Goal: Task Accomplishment & Management: Use online tool/utility

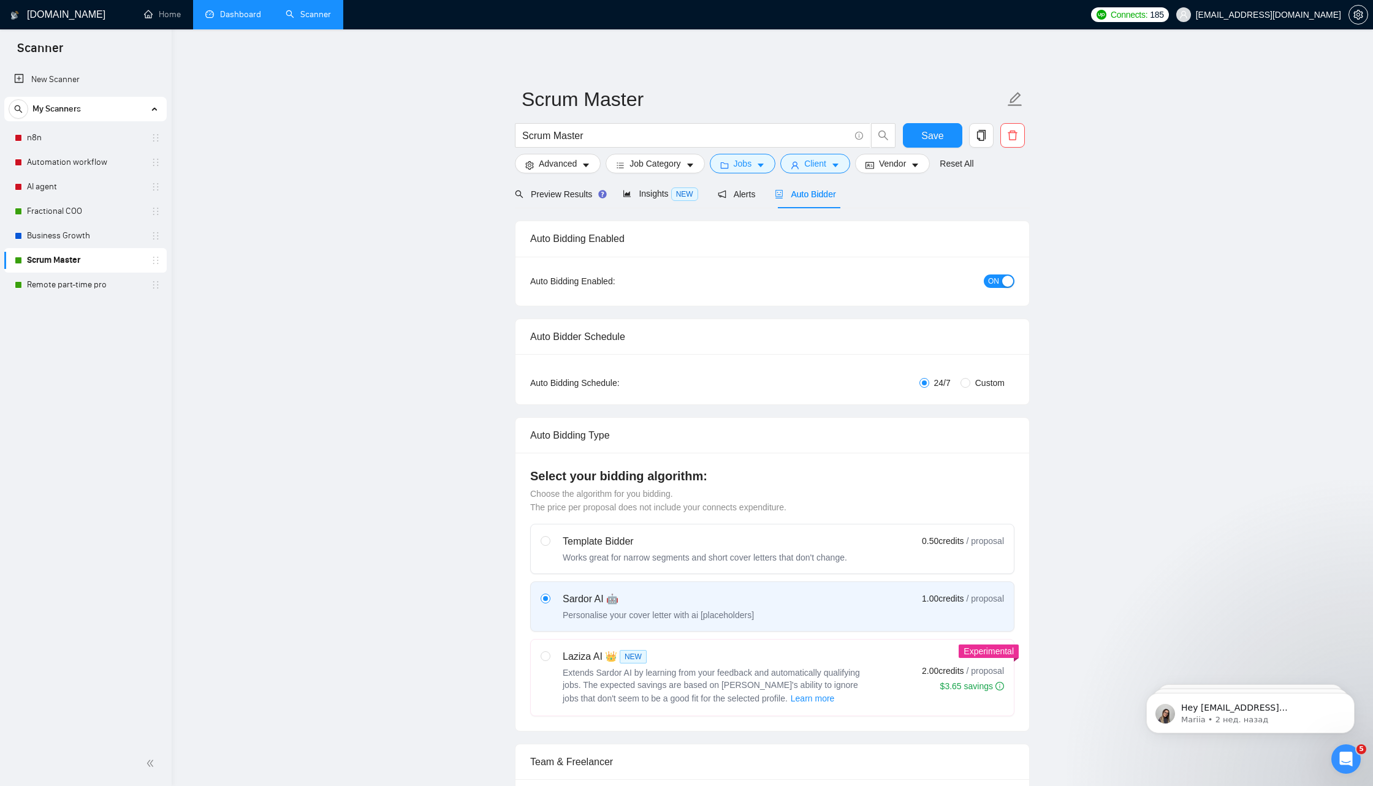
click at [225, 19] on link "Dashboard" at bounding box center [233, 14] width 56 height 10
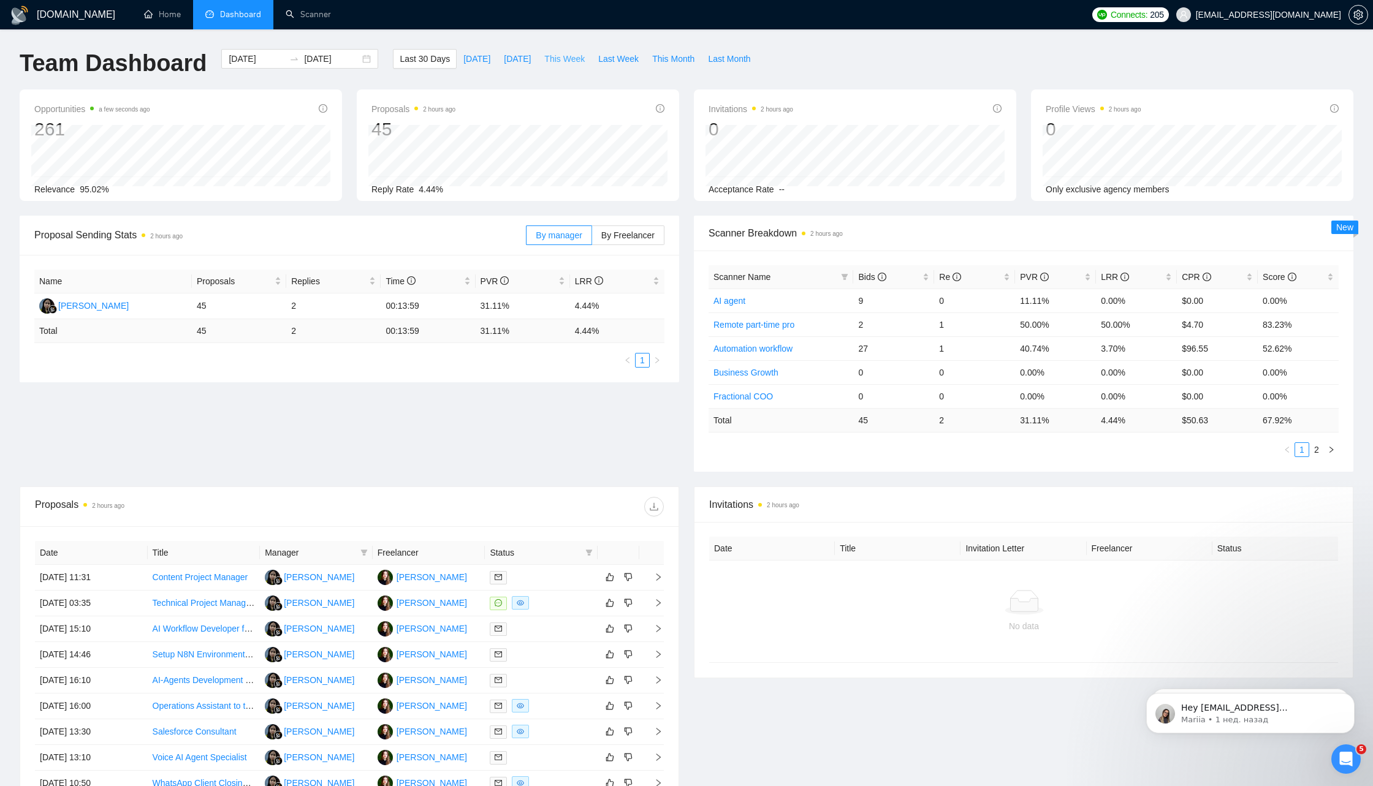
click at [573, 59] on span "This Week" at bounding box center [564, 58] width 40 height 13
type input "[DATE]"
type input "2025-10-19"
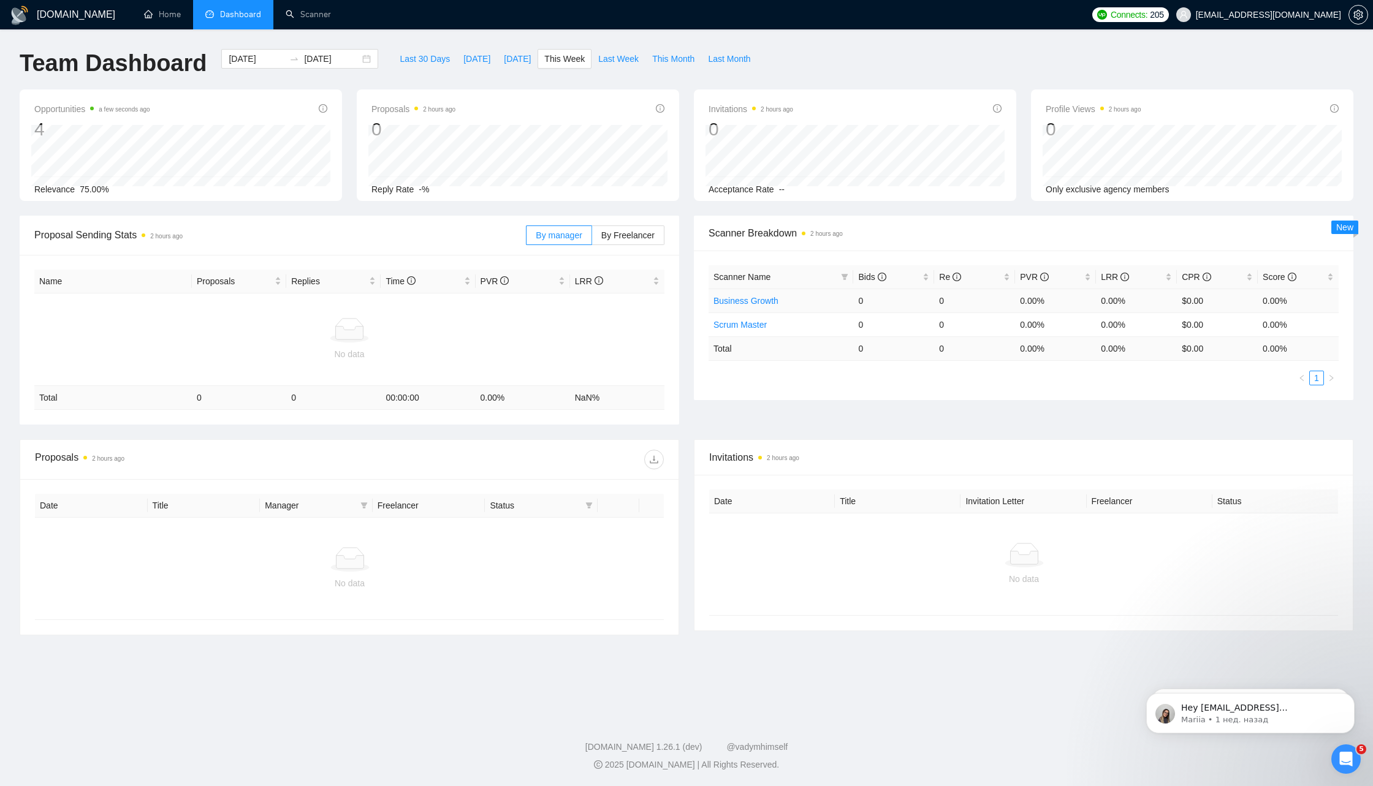
click at [862, 300] on td "0" at bounding box center [893, 301] width 81 height 24
click at [876, 321] on td "0" at bounding box center [893, 325] width 81 height 24
click at [735, 320] on link "Scrum Master" at bounding box center [739, 325] width 53 height 10
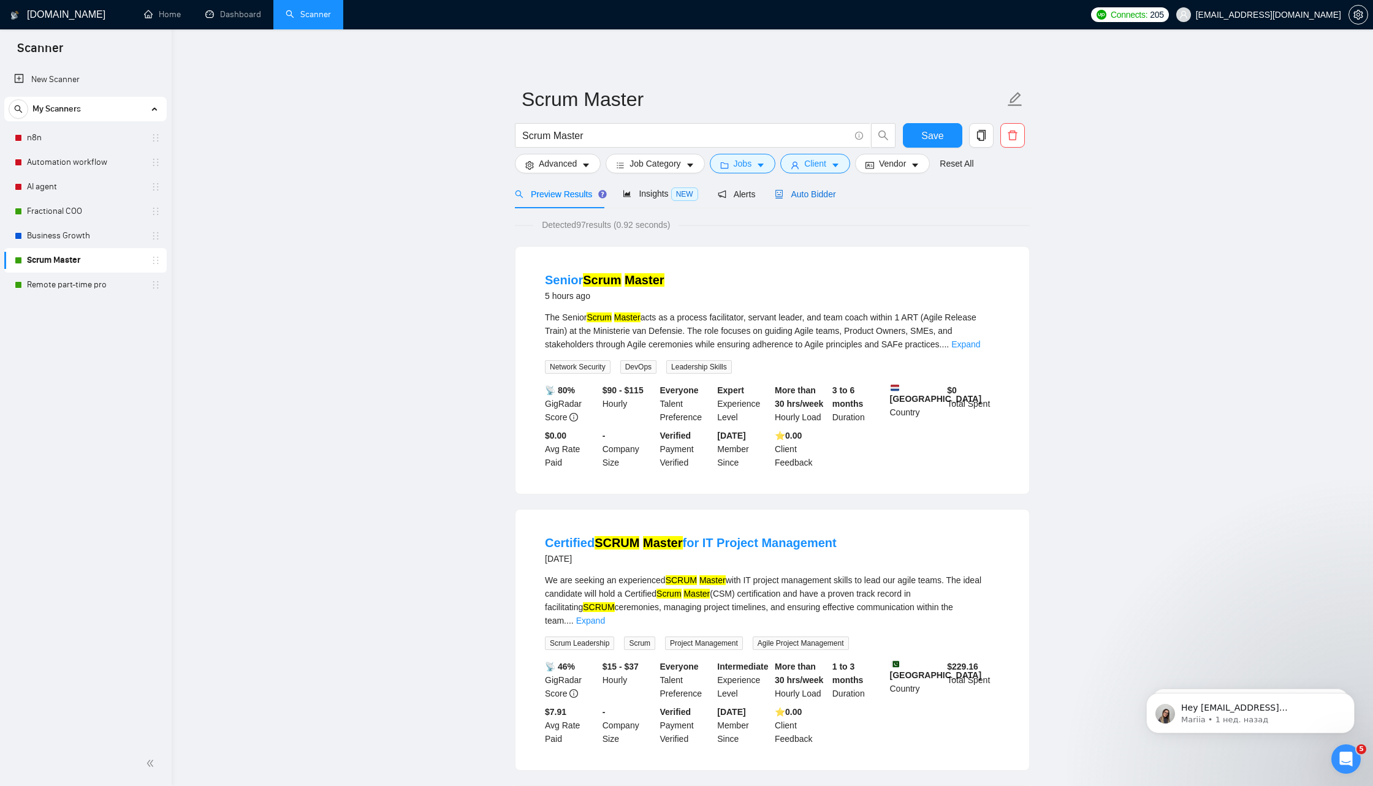
click at [821, 193] on span "Auto Bidder" at bounding box center [805, 194] width 61 height 10
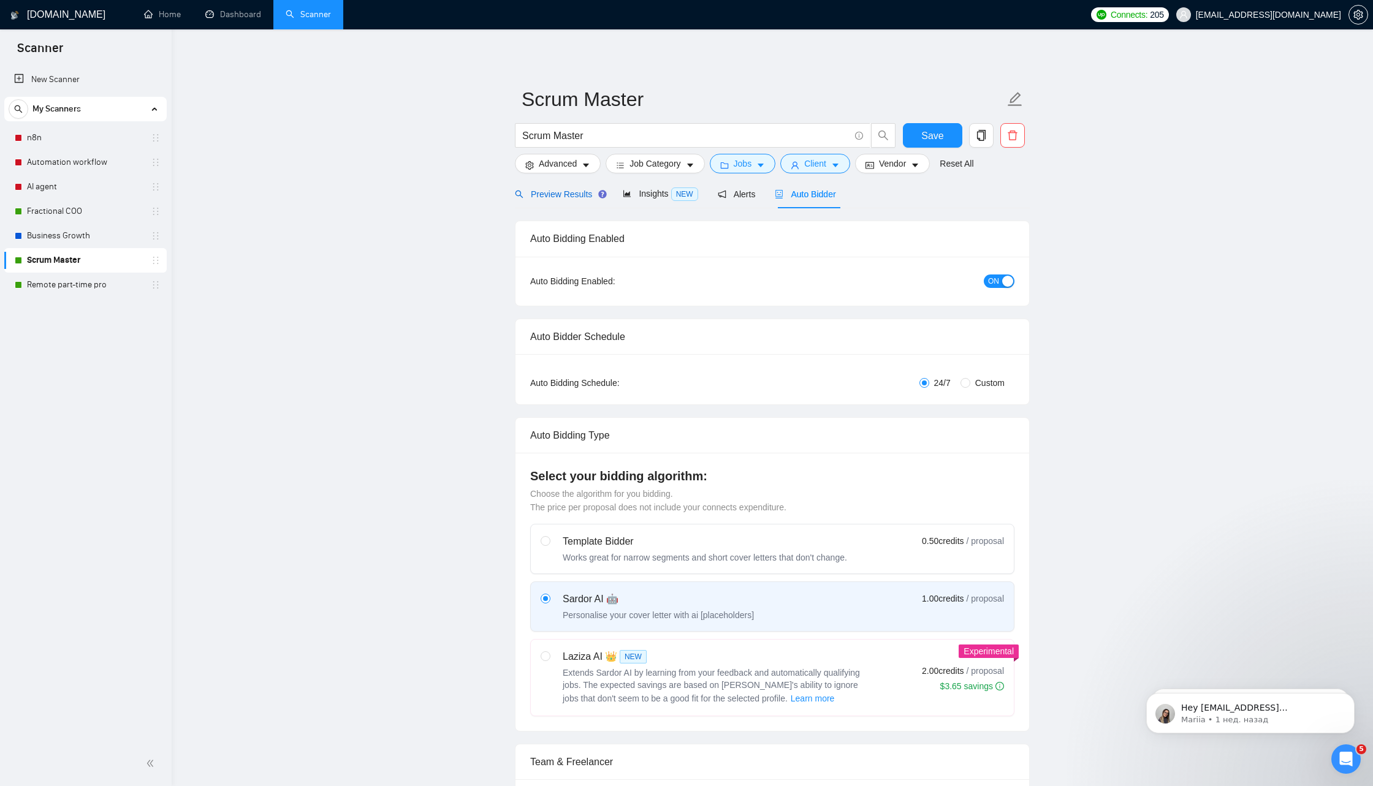
click at [582, 195] on span "Preview Results" at bounding box center [559, 194] width 88 height 10
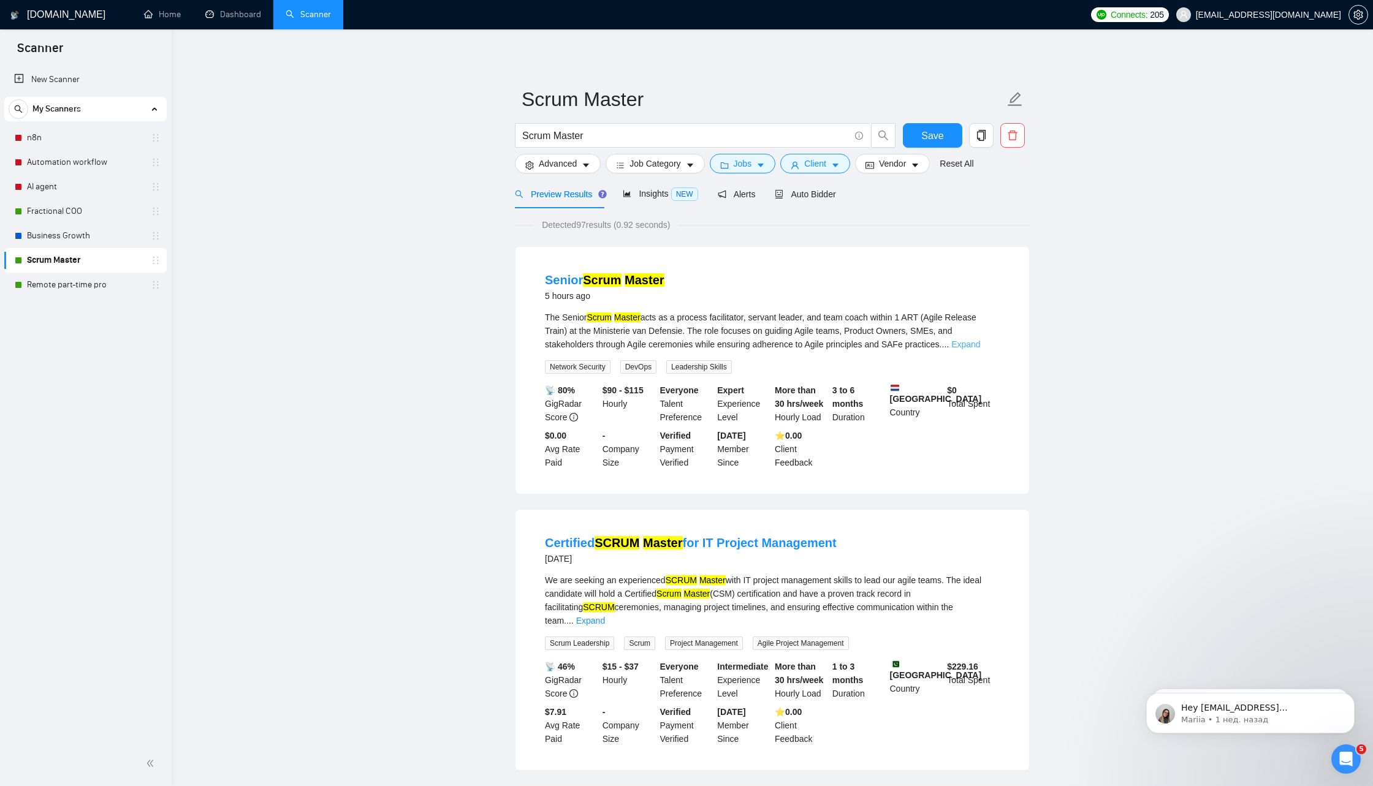
click at [980, 344] on link "Expand" at bounding box center [965, 345] width 29 height 10
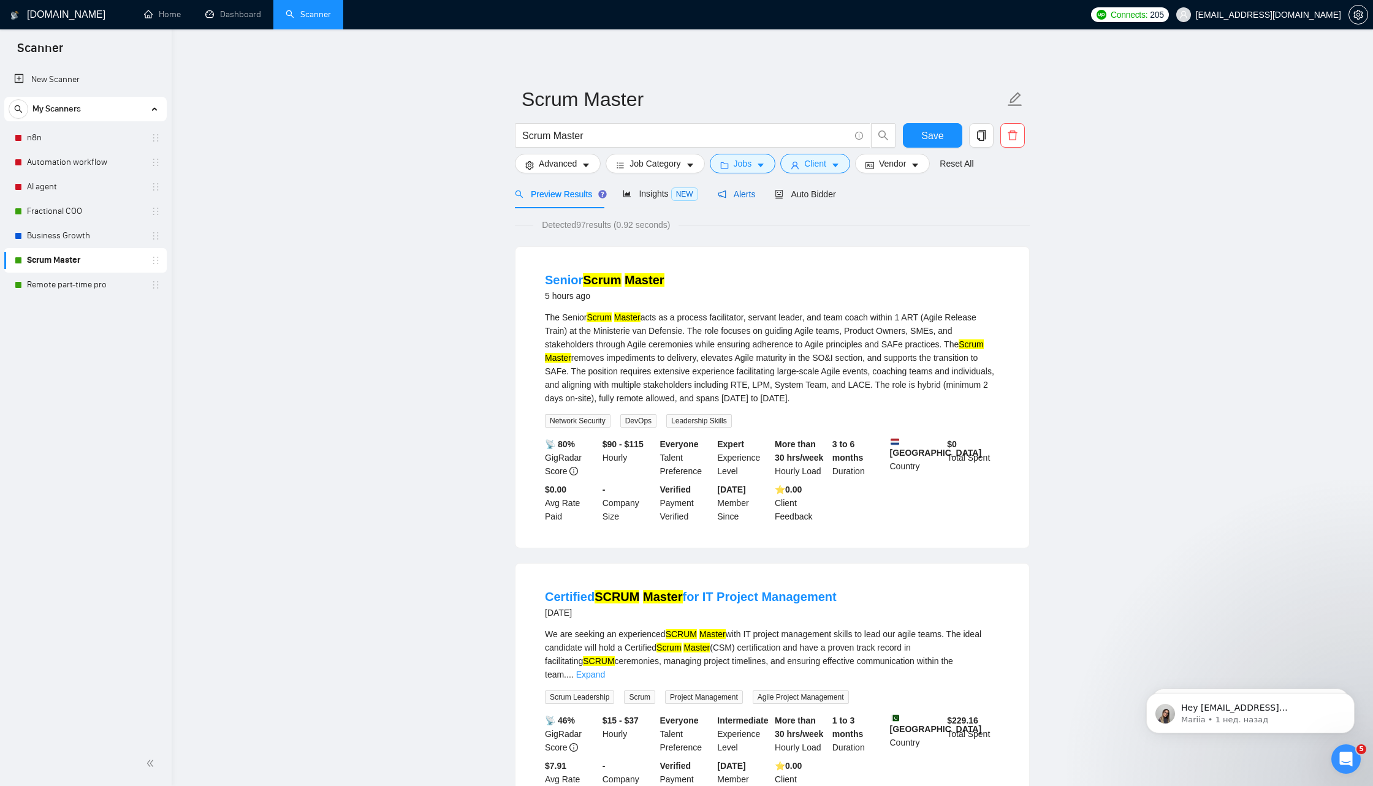
click at [744, 192] on span "Alerts" at bounding box center [737, 194] width 38 height 10
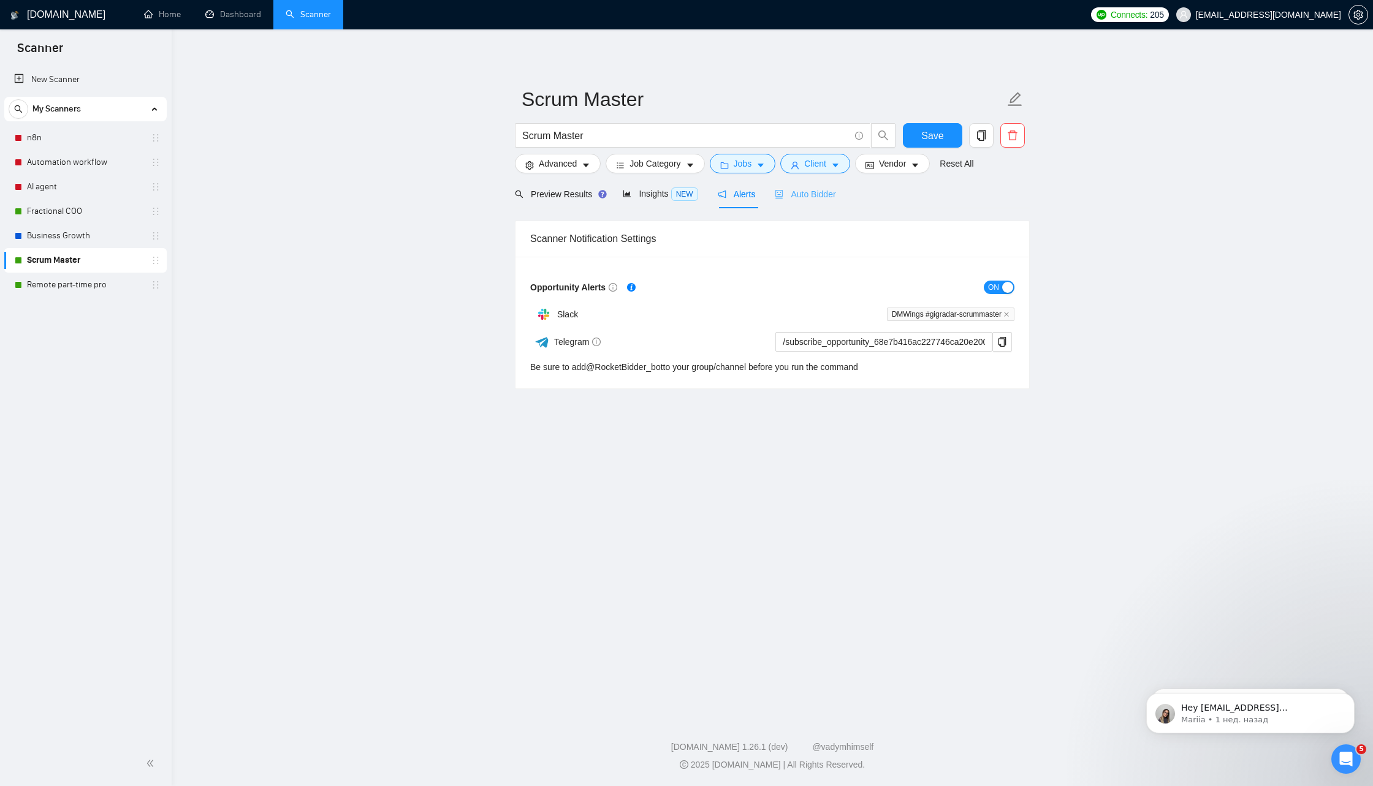
click at [811, 186] on div "Auto Bidder" at bounding box center [805, 194] width 61 height 29
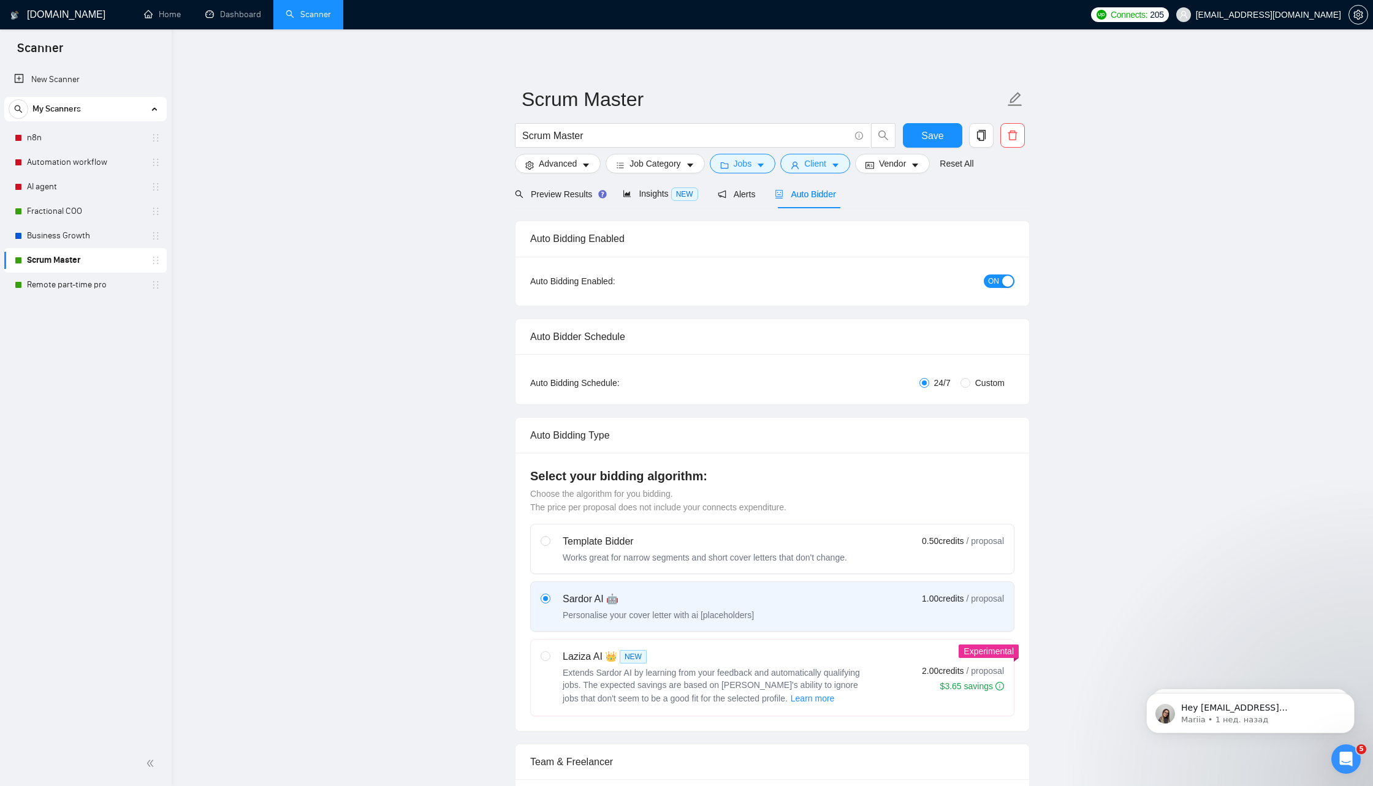
click at [998, 285] on span "ON" at bounding box center [993, 281] width 11 height 13
click at [1003, 284] on span "OFF" at bounding box center [1002, 281] width 15 height 13
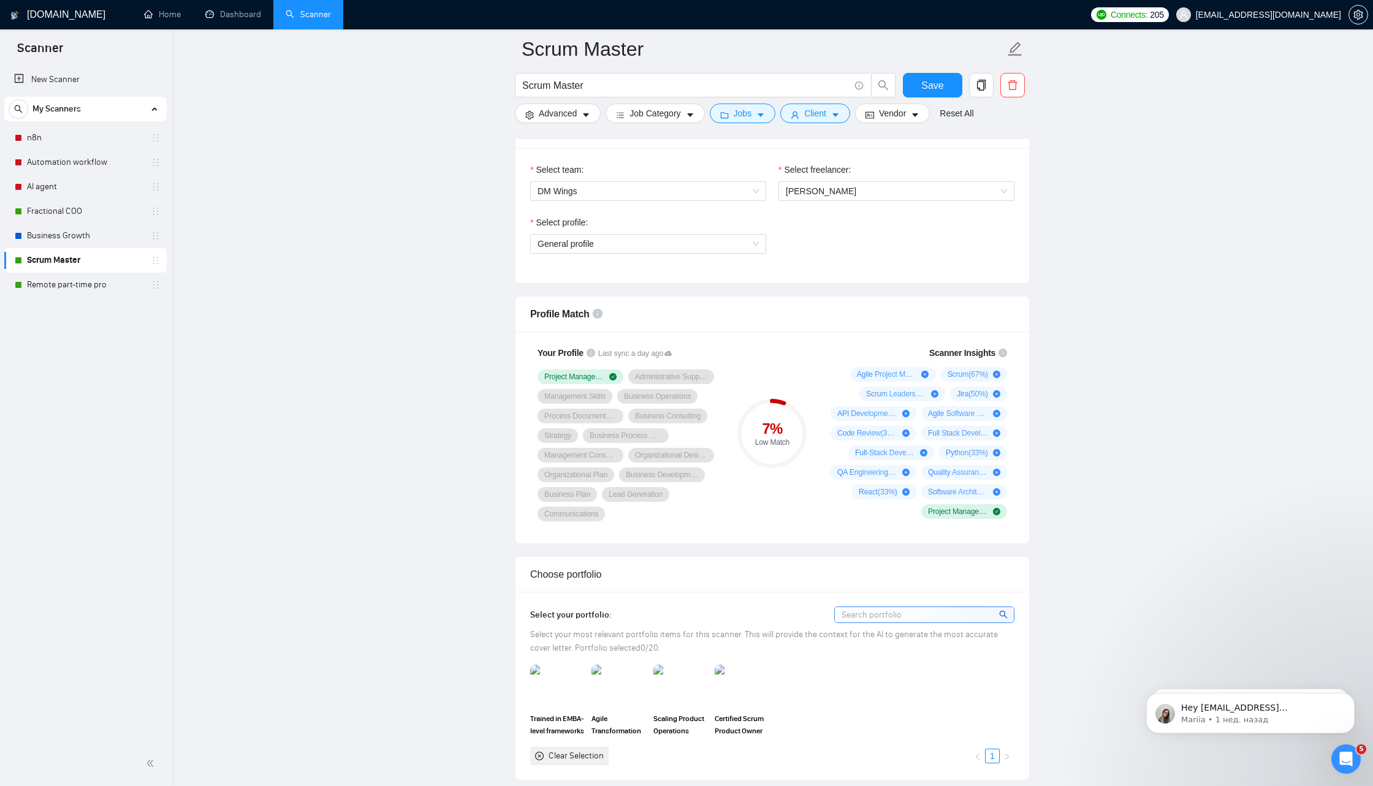
scroll to position [643, 0]
click at [921, 370] on icon "plus-circle" at bounding box center [924, 372] width 7 height 7
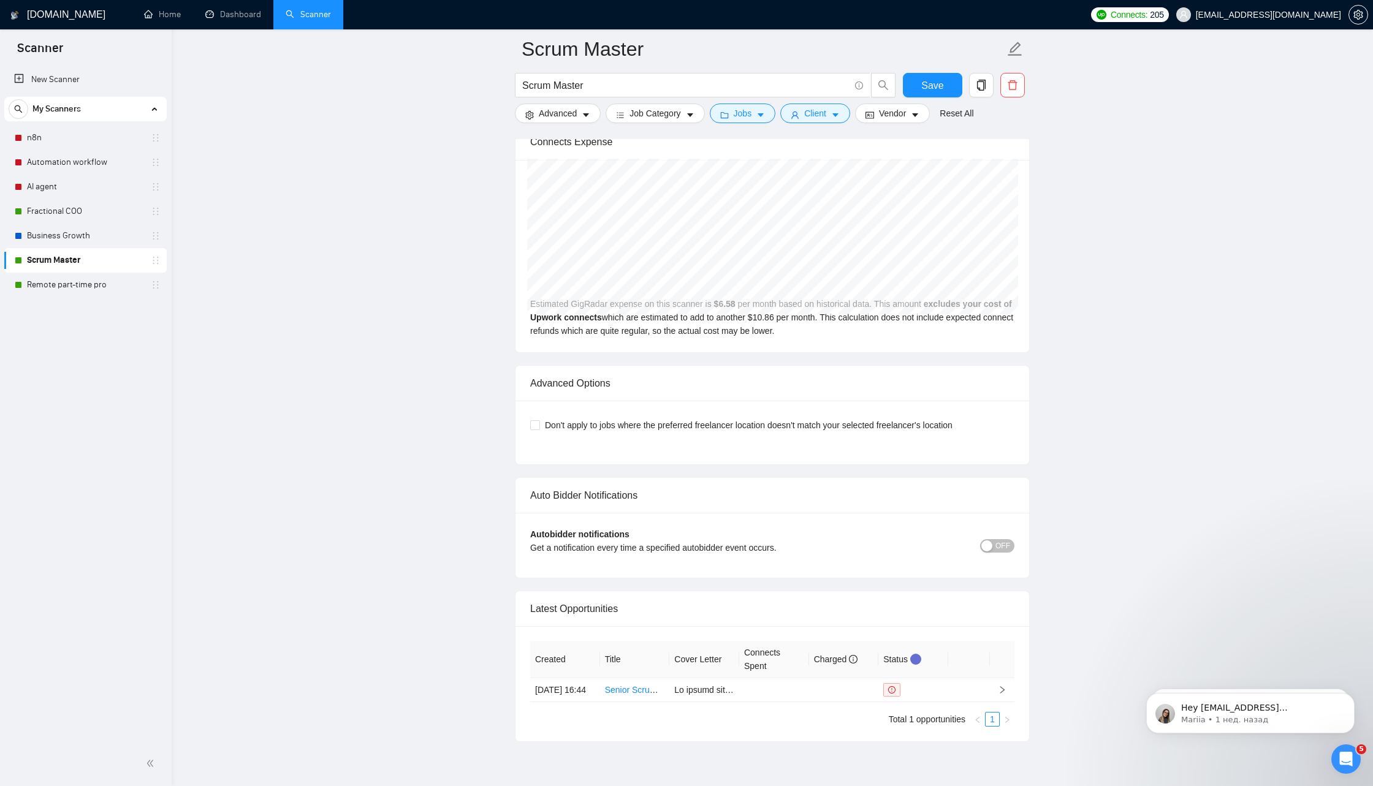
scroll to position [2571, 0]
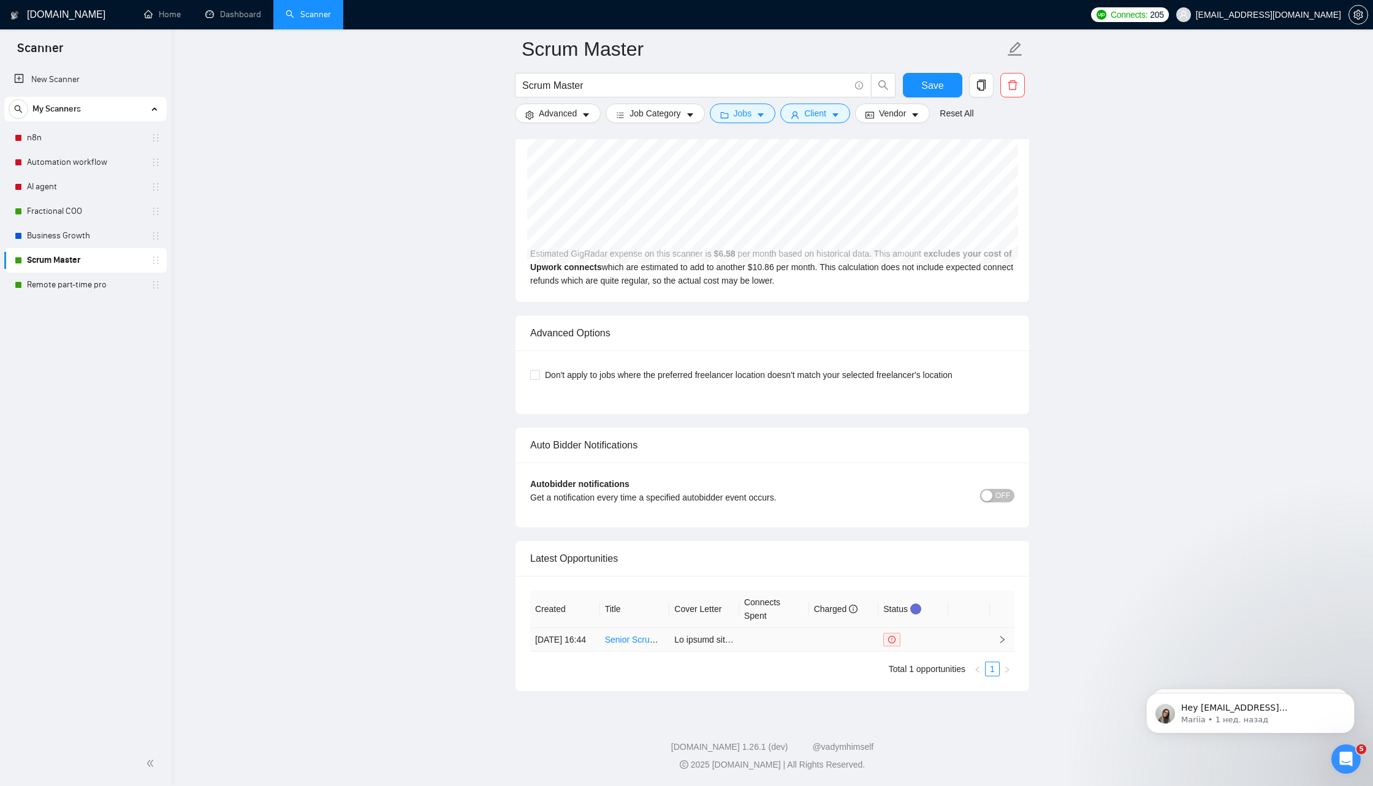
click at [1004, 635] on icon "right" at bounding box center [1002, 639] width 9 height 9
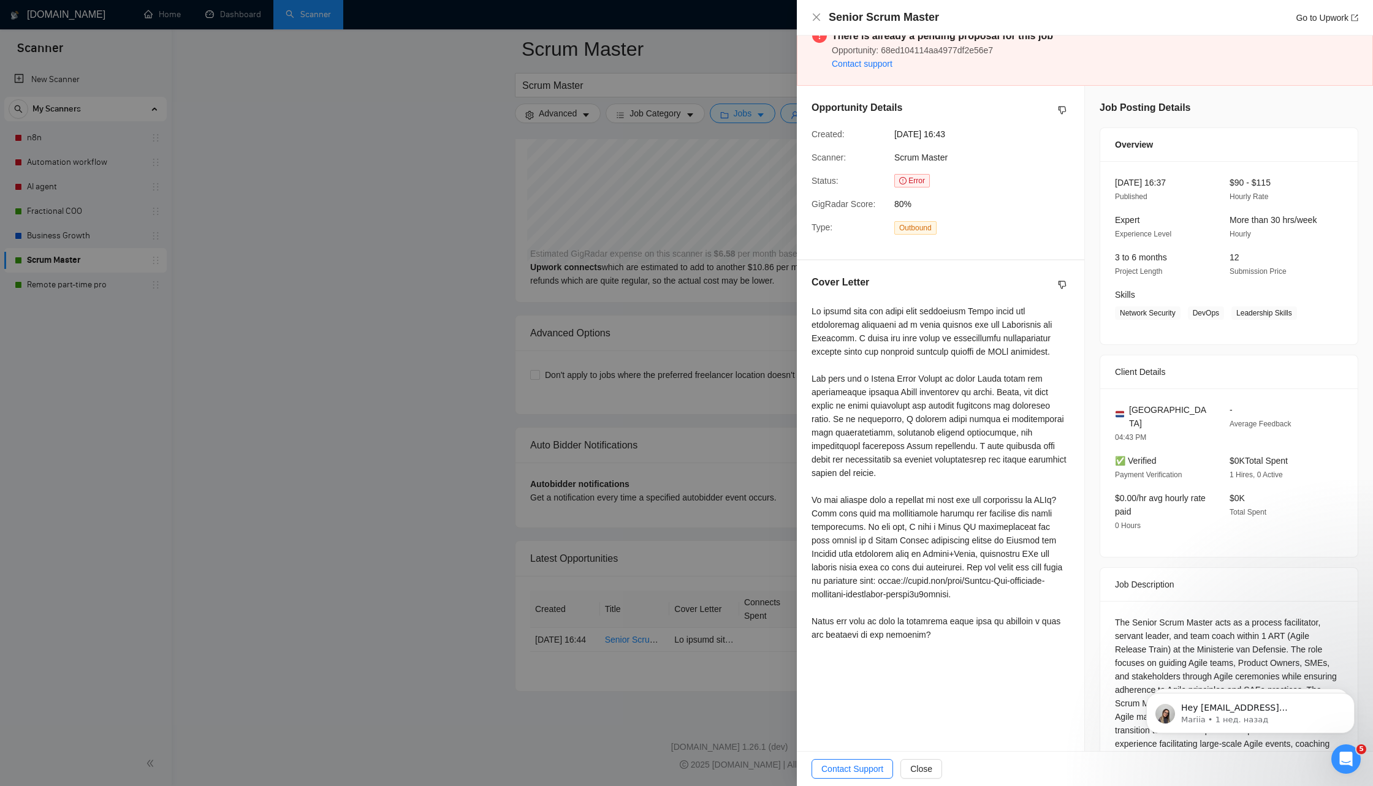
scroll to position [107, 0]
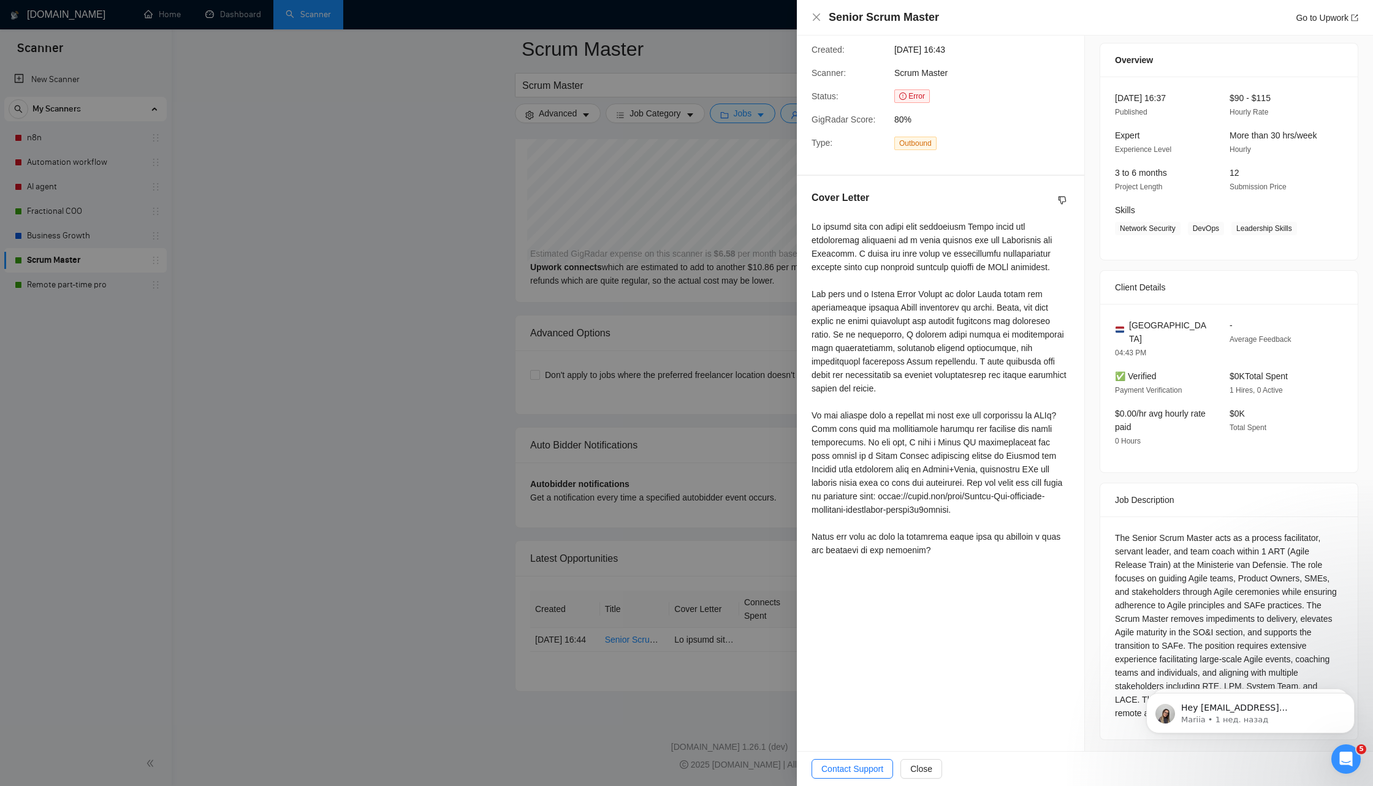
click at [741, 533] on div at bounding box center [686, 393] width 1373 height 786
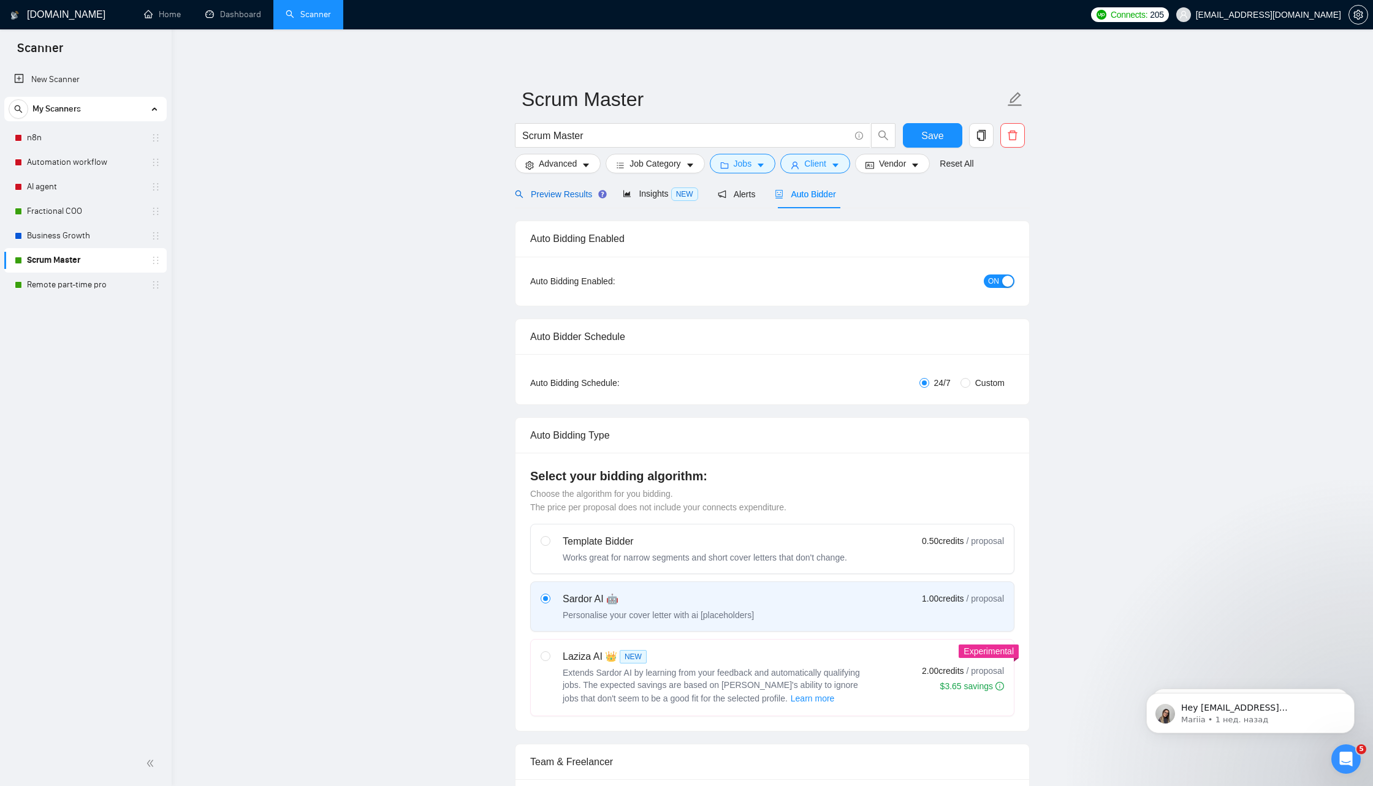
click at [574, 195] on span "Preview Results" at bounding box center [559, 194] width 88 height 10
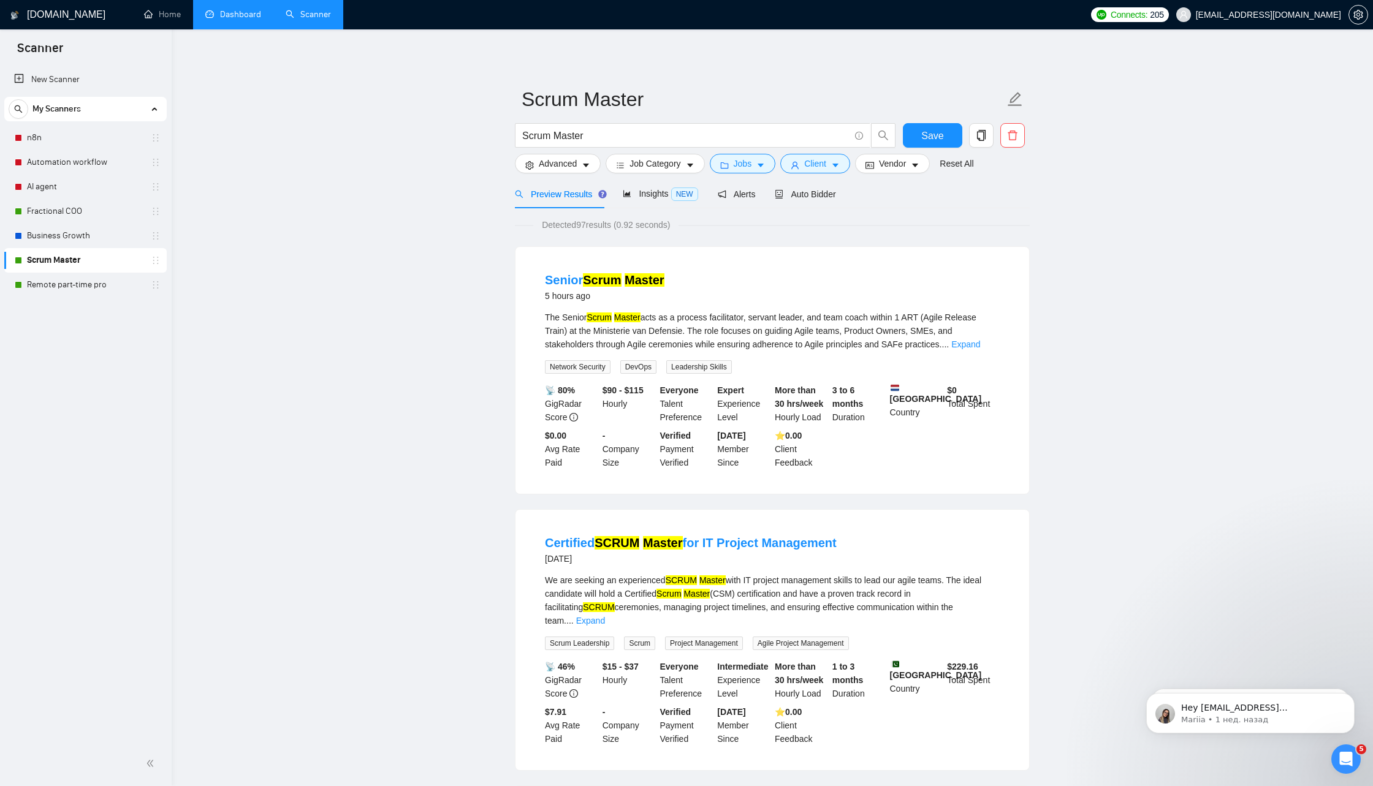
click at [248, 12] on link "Dashboard" at bounding box center [233, 14] width 56 height 10
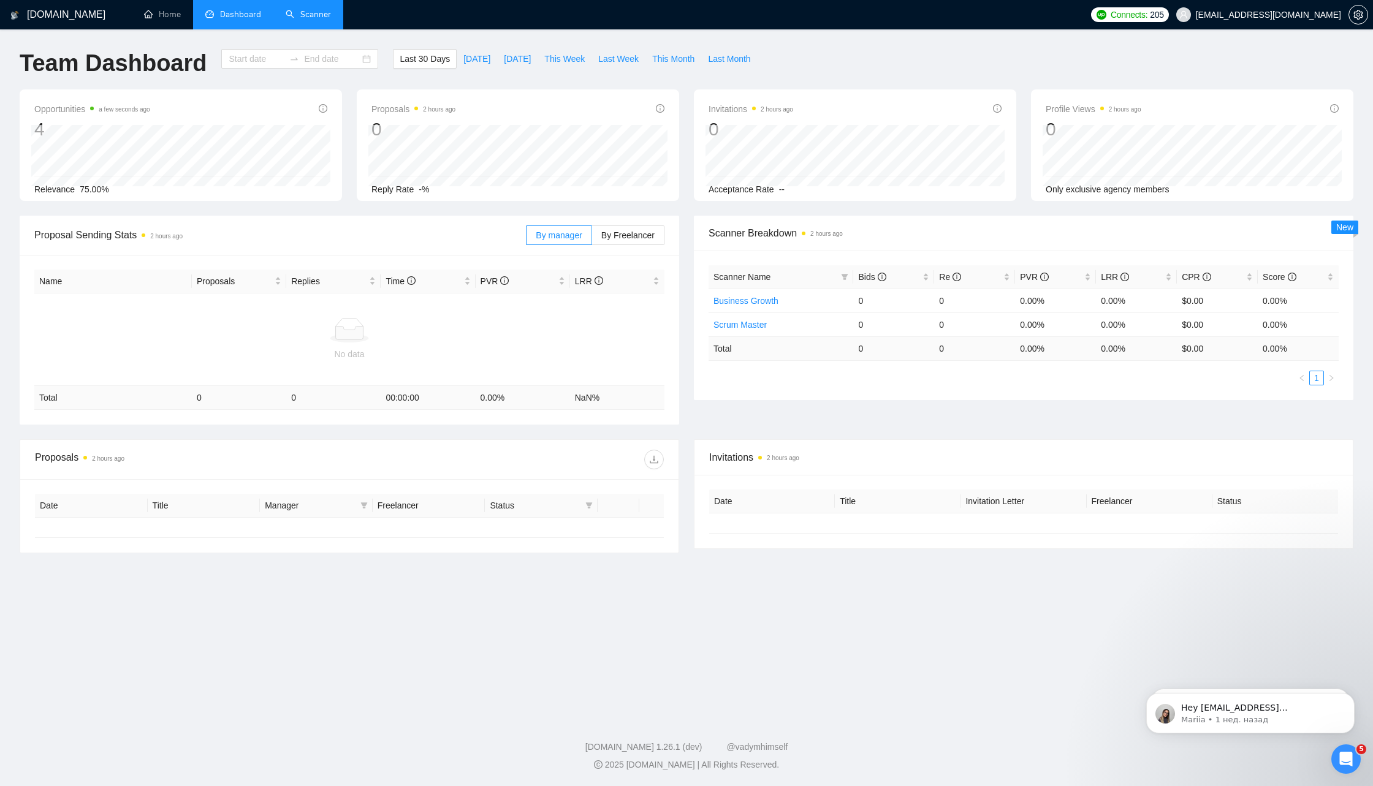
type input "[DATE]"
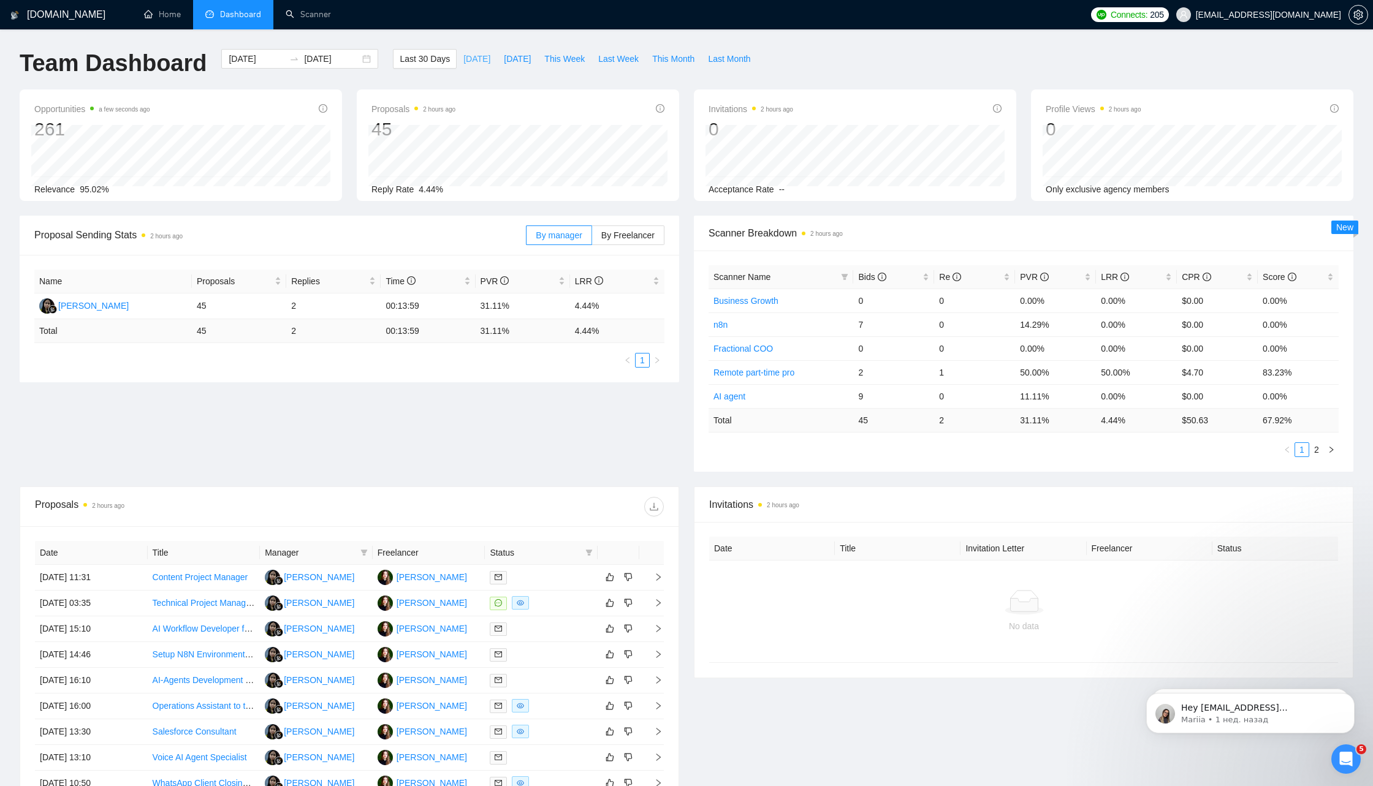
click at [470, 63] on span "[DATE]" at bounding box center [476, 58] width 27 height 13
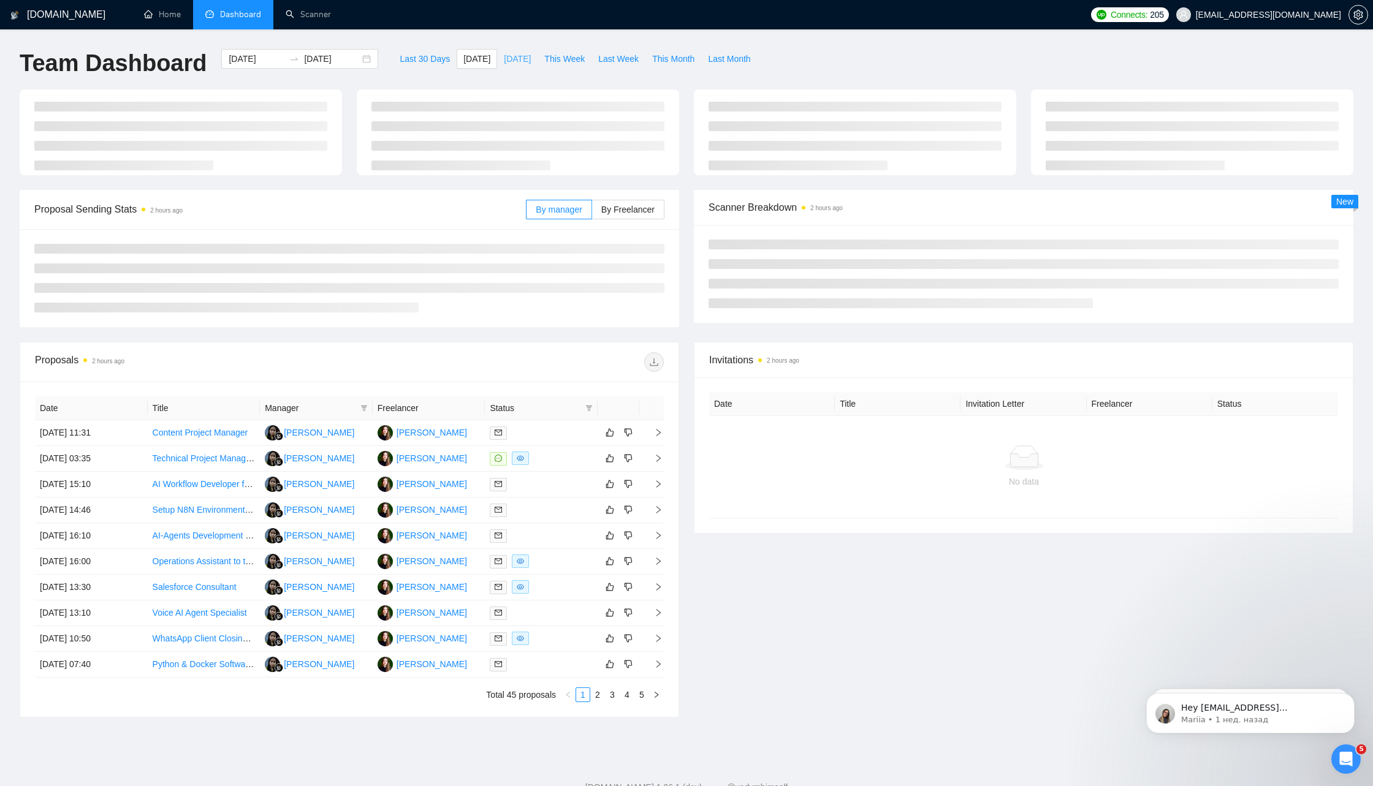
type input "[DATE]"
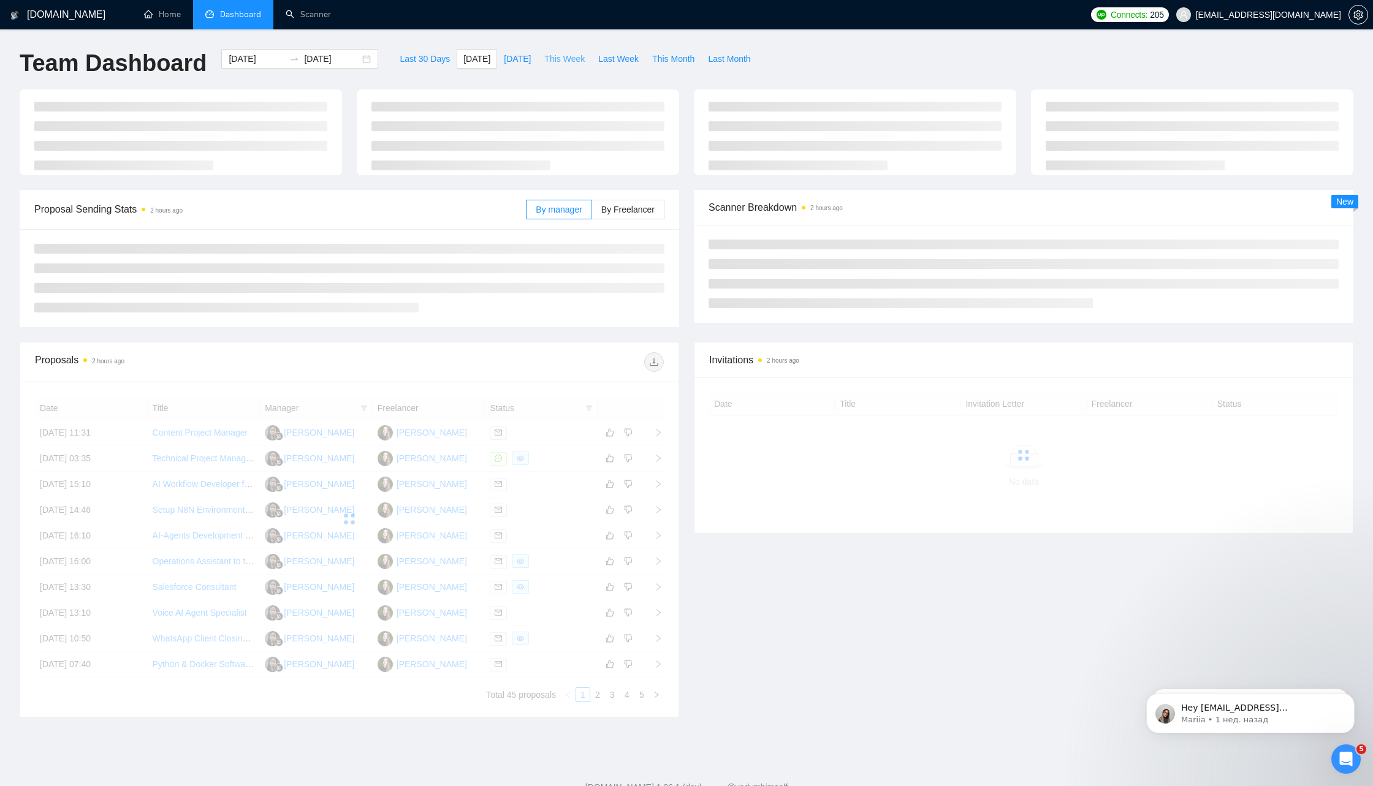
click at [556, 61] on span "This Week" at bounding box center [564, 58] width 40 height 13
type input "2025-10-19"
